Goal: Information Seeking & Learning: Learn about a topic

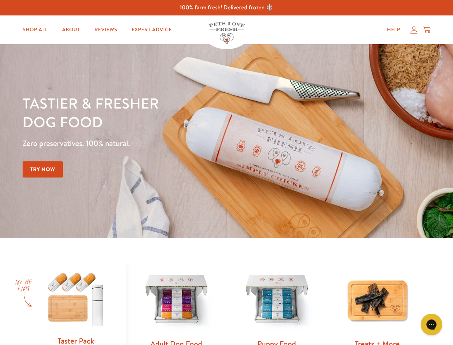
click at [227, 172] on div "Tastier & fresher dog food Zero preservatives. 100% natural. Try Now" at bounding box center [159, 141] width 272 height 95
click at [432, 324] on icon "Open gorgias live chat" at bounding box center [431, 324] width 7 height 7
